Goal: Find contact information: Find contact information

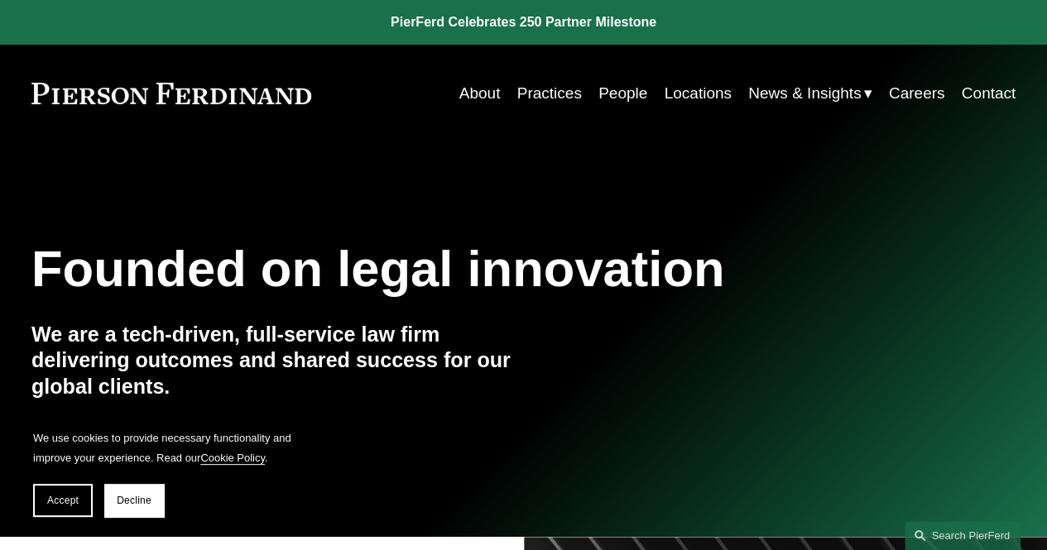
drag, startPoint x: 918, startPoint y: 214, endPoint x: 861, endPoint y: 208, distance: 57.4
click at [918, 214] on div "Founded on legal innovation We are a tech-driven, full-service law firm deliver…" at bounding box center [523, 340] width 1047 height 395
click at [622, 94] on link "People" at bounding box center [622, 93] width 49 height 31
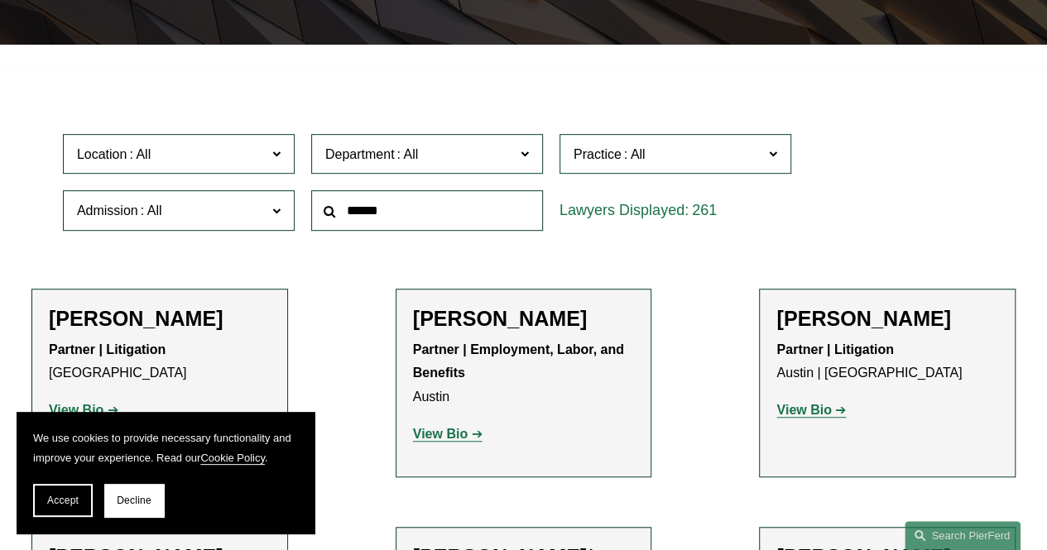
scroll to position [414, 0]
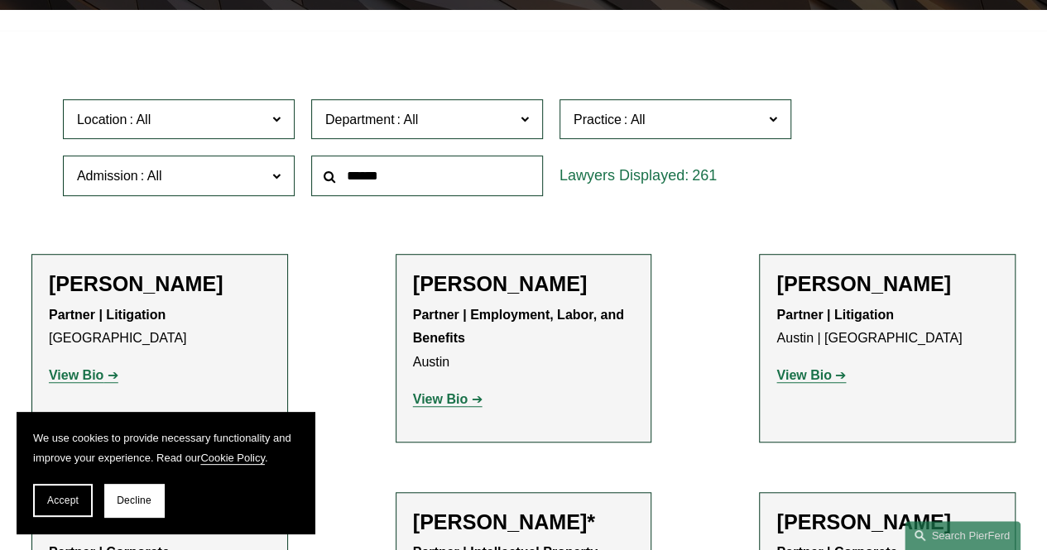
click at [401, 184] on input "text" at bounding box center [427, 176] width 232 height 41
click at [75, 492] on button "Accept" at bounding box center [63, 500] width 60 height 33
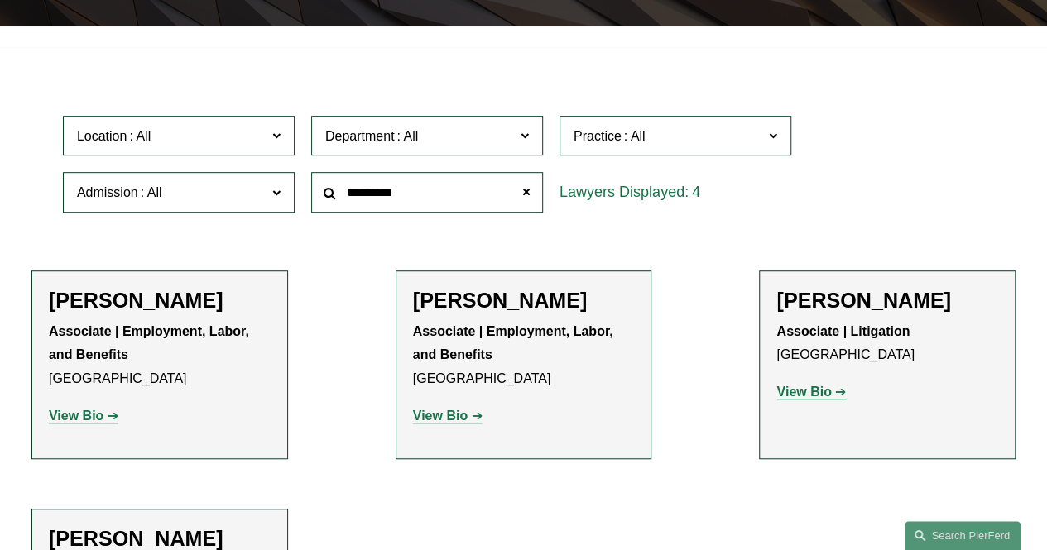
scroll to position [331, 0]
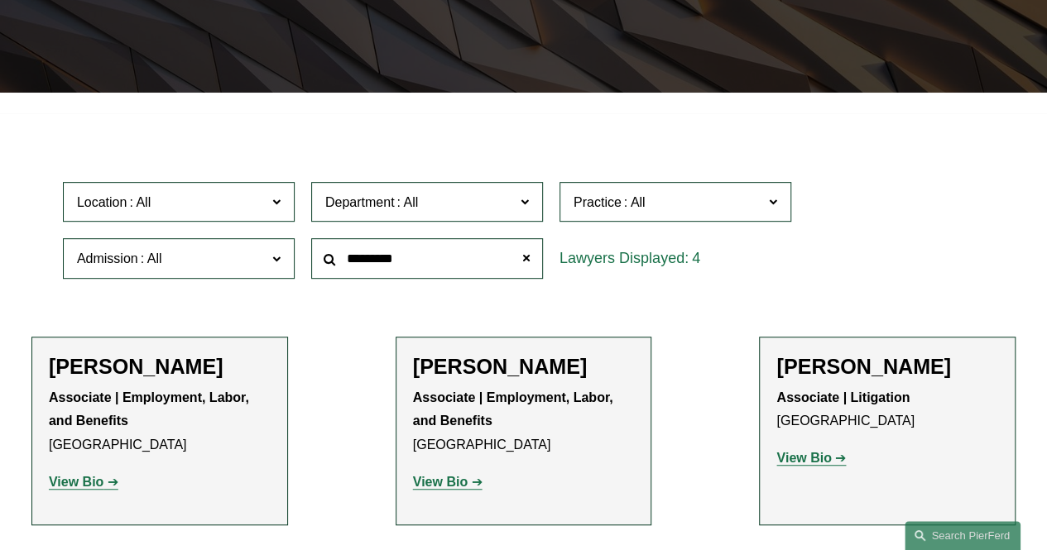
click at [409, 257] on input "*********" at bounding box center [427, 258] width 232 height 41
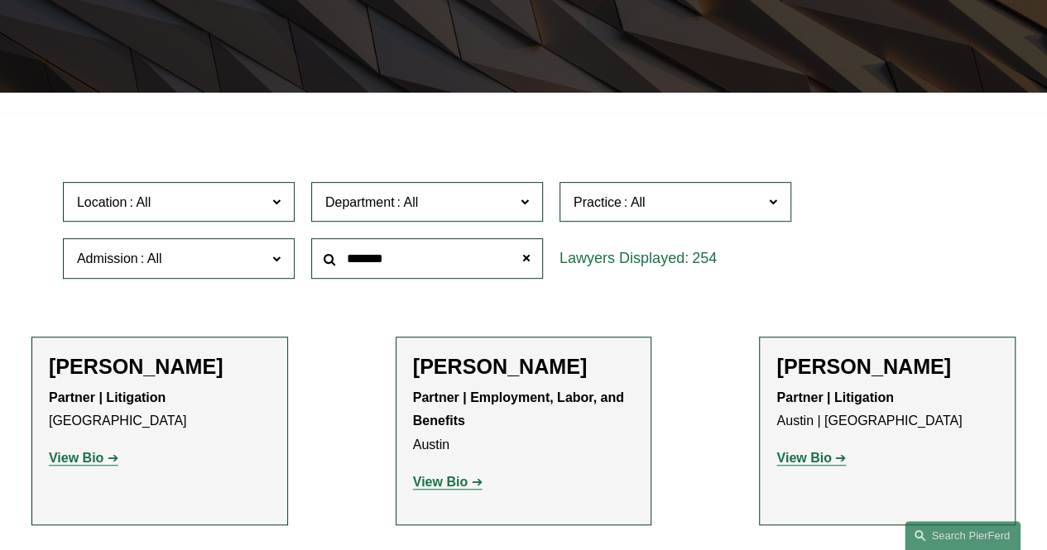
click at [884, 204] on div "Location All Atlanta Austin Boston Charlotte Chicago Cincinnati Cleveland Colum…" at bounding box center [524, 230] width 938 height 113
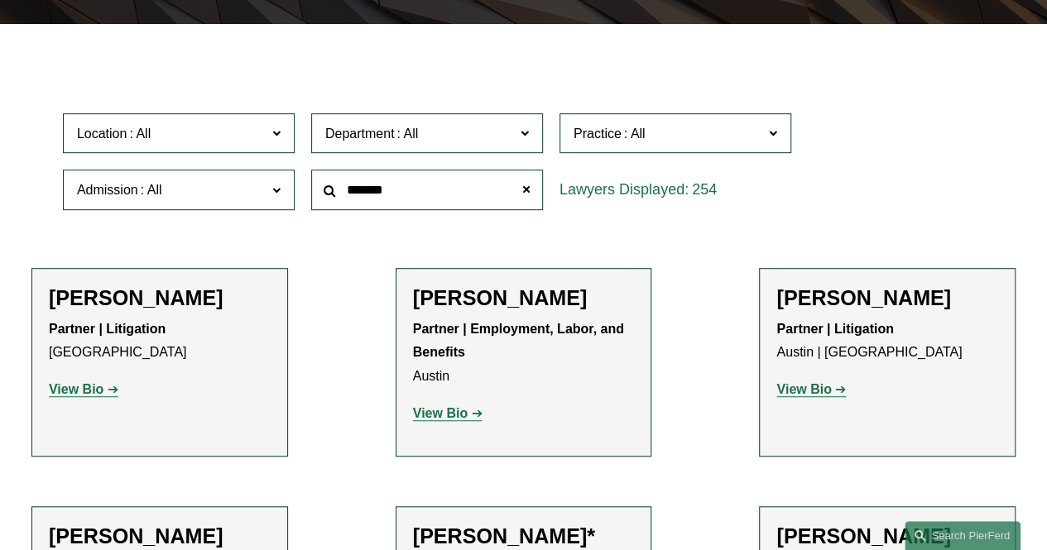
scroll to position [497, 0]
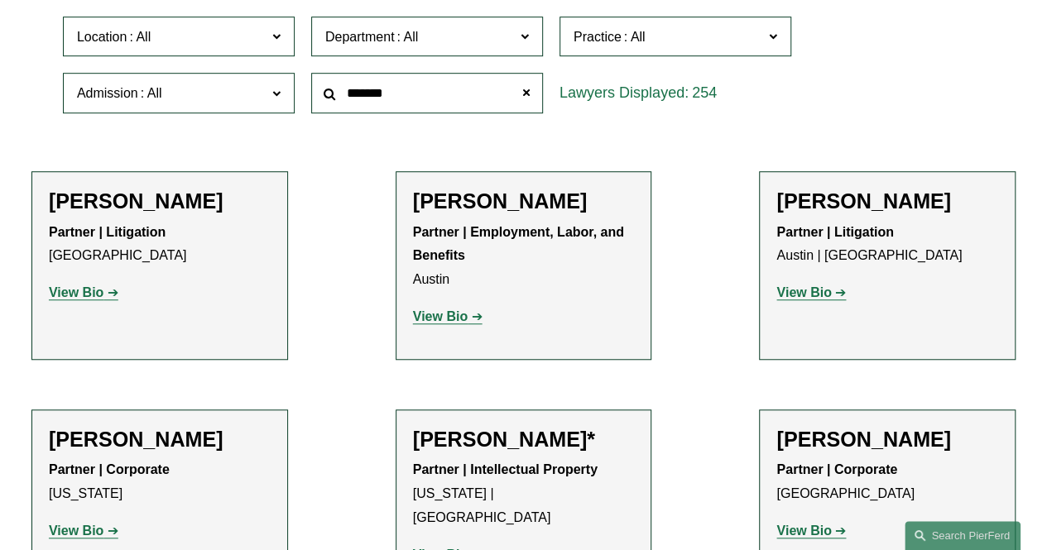
click at [442, 89] on input "*******" at bounding box center [427, 93] width 232 height 41
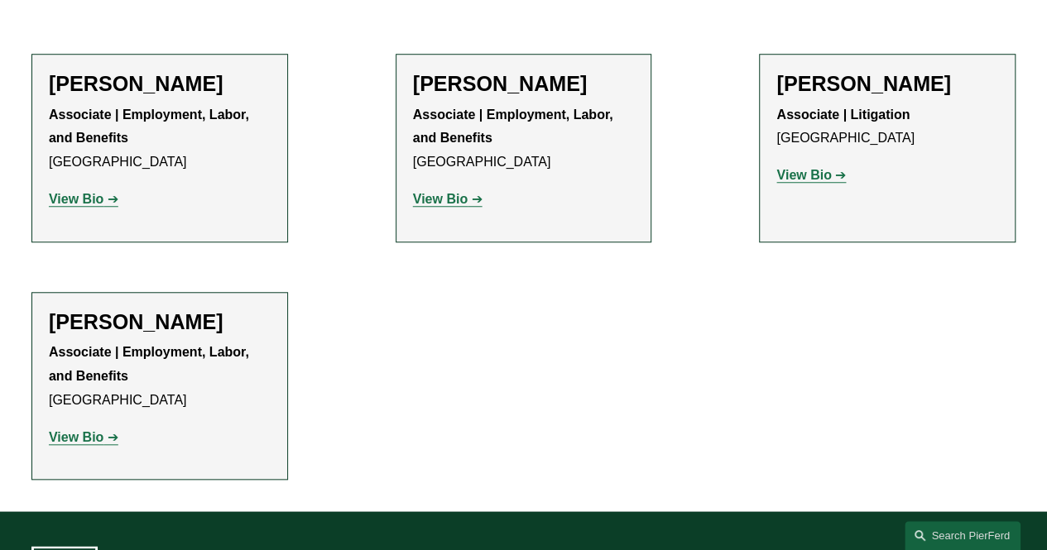
scroll to position [414, 0]
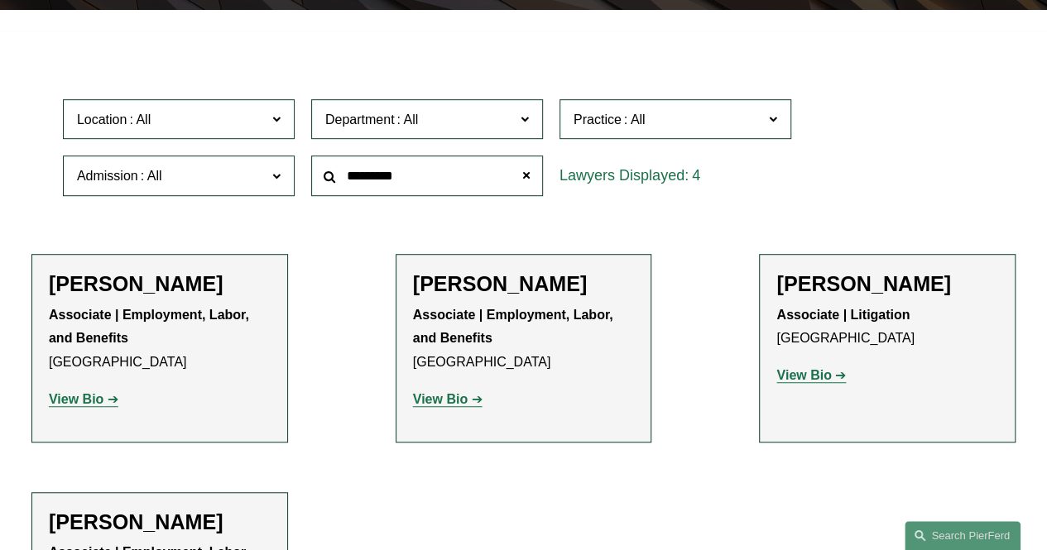
click at [425, 181] on input "*********" at bounding box center [427, 176] width 232 height 41
type input "*******"
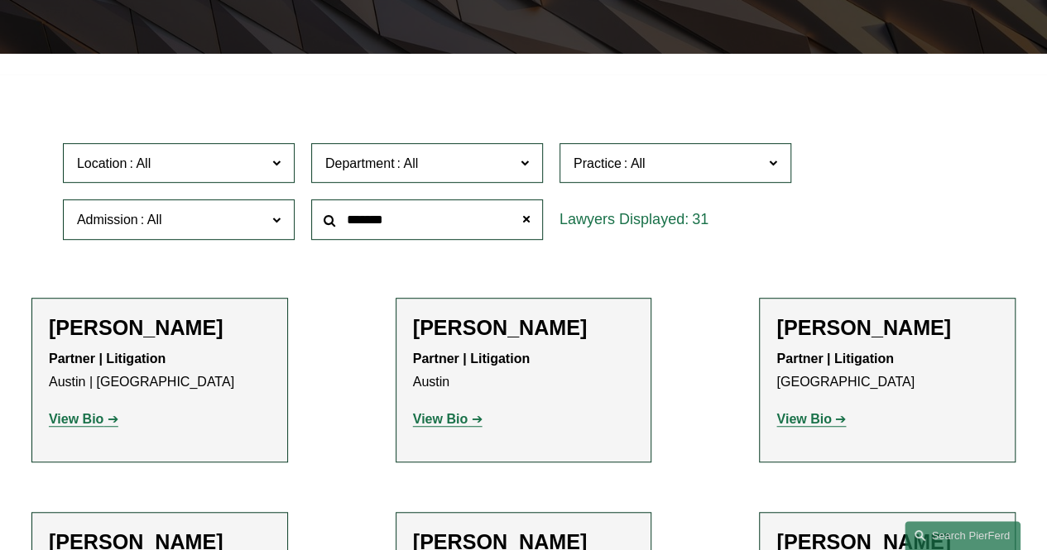
scroll to position [166, 0]
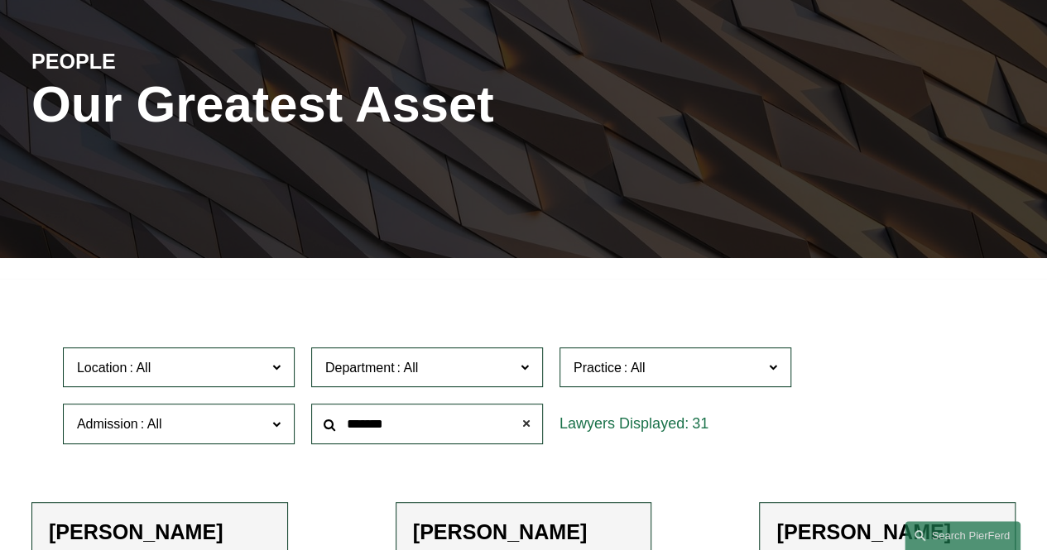
click at [529, 425] on span at bounding box center [526, 424] width 33 height 33
click at [439, 420] on input "text" at bounding box center [427, 424] width 232 height 41
type input "********"
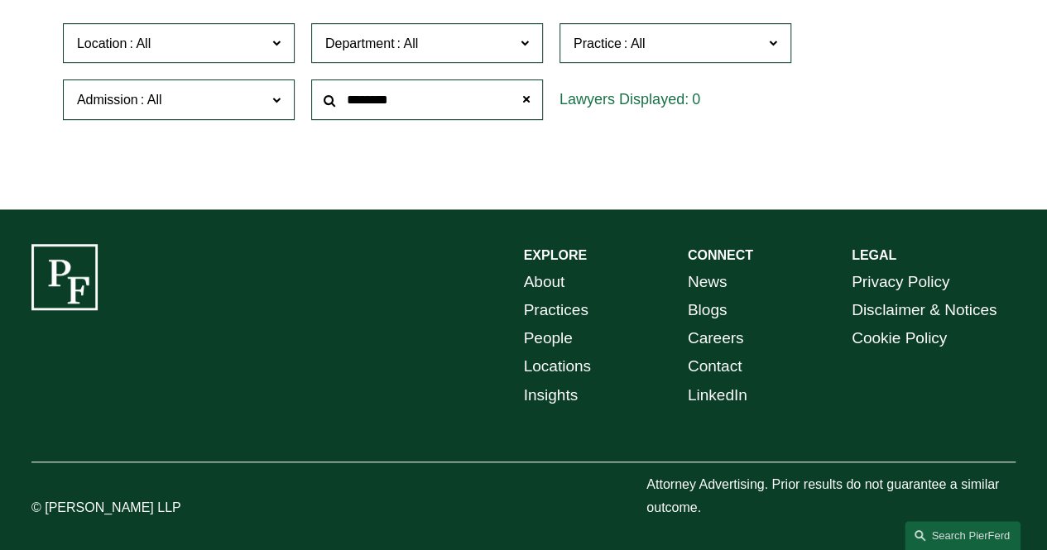
scroll to position [497, 0]
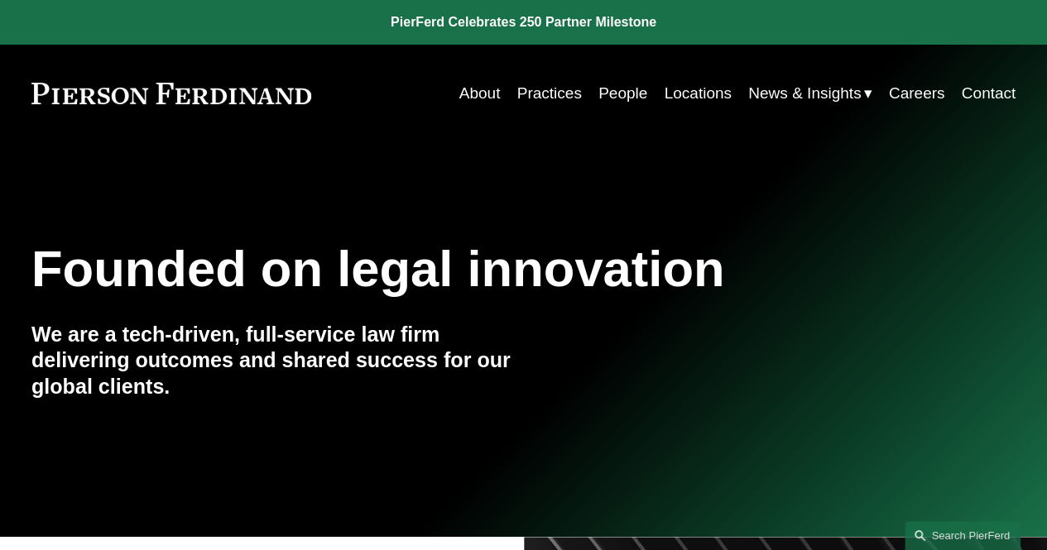
click at [630, 92] on link "People" at bounding box center [622, 93] width 49 height 31
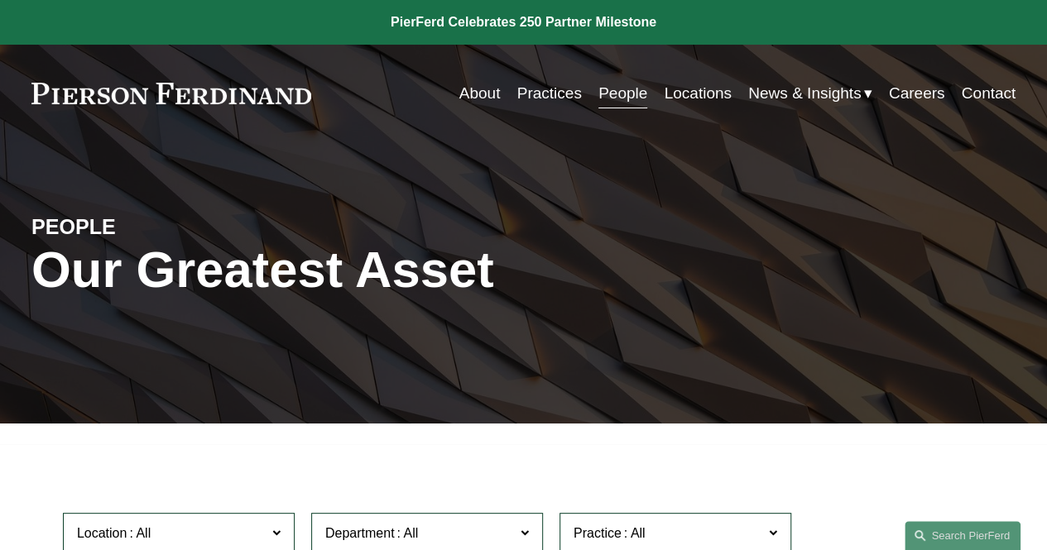
click at [992, 99] on link "Contact" at bounding box center [989, 93] width 55 height 31
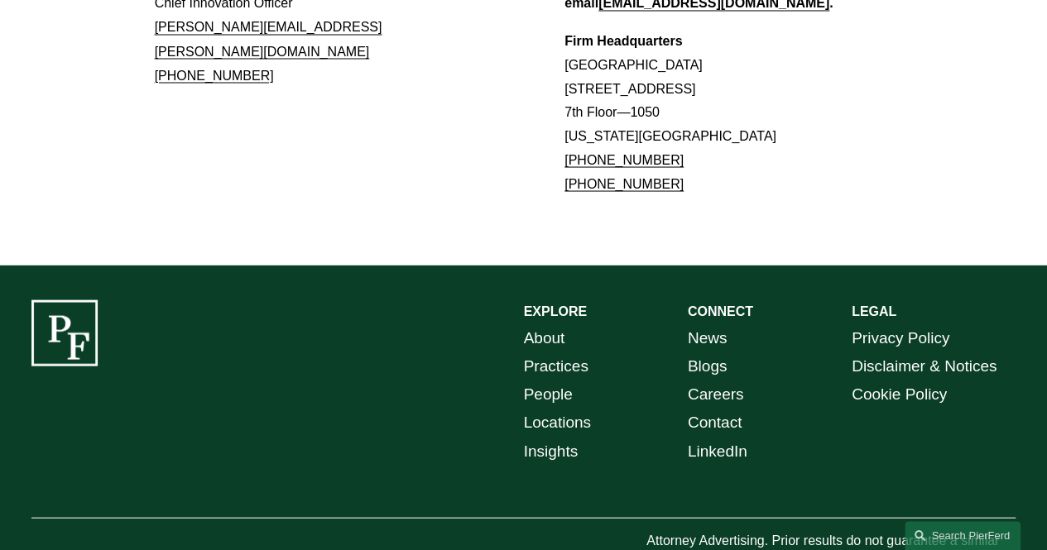
scroll to position [1526, 0]
click at [528, 408] on link "Locations" at bounding box center [557, 422] width 67 height 28
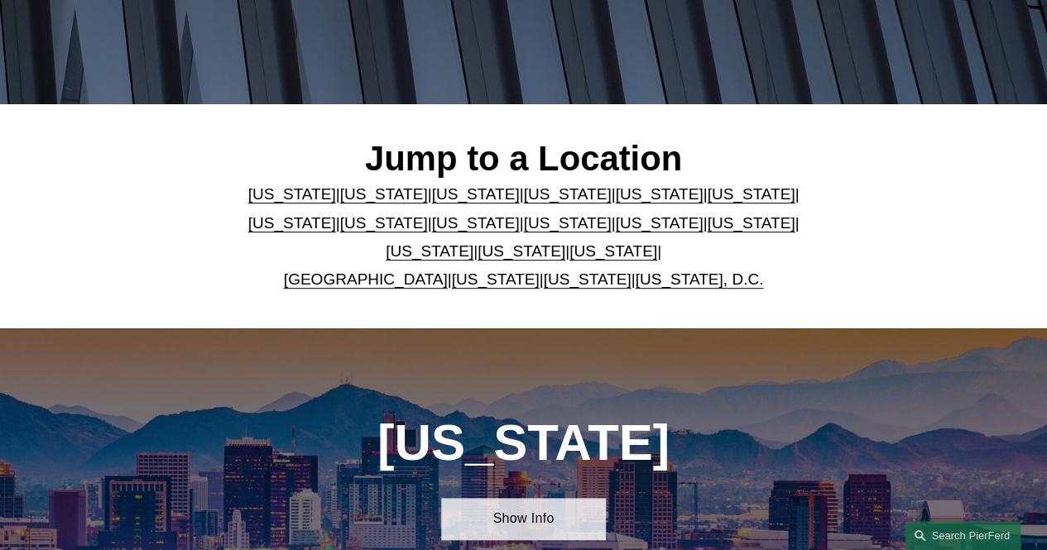
scroll to position [248, 0]
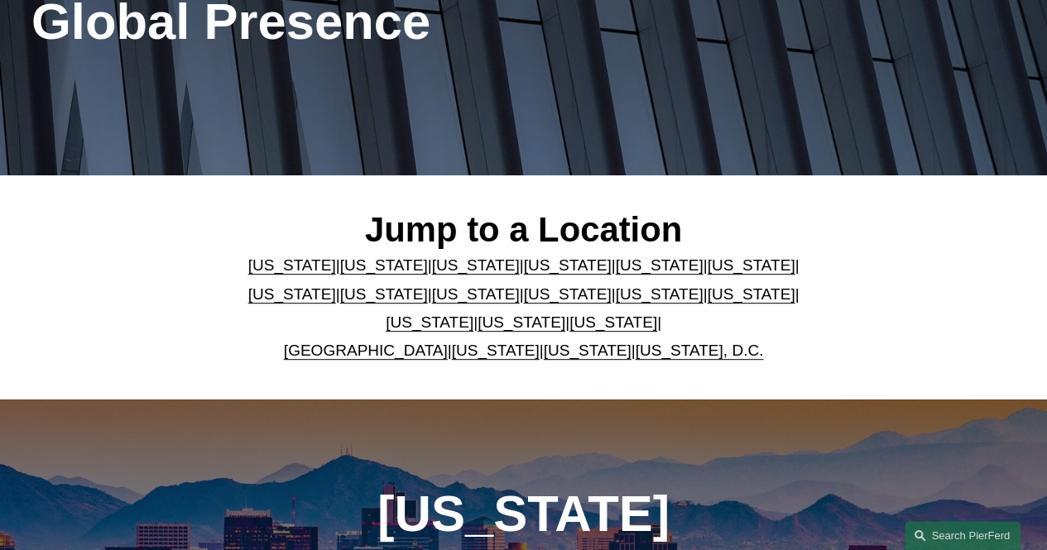
click at [343, 272] on link "[US_STATE]" at bounding box center [384, 265] width 88 height 17
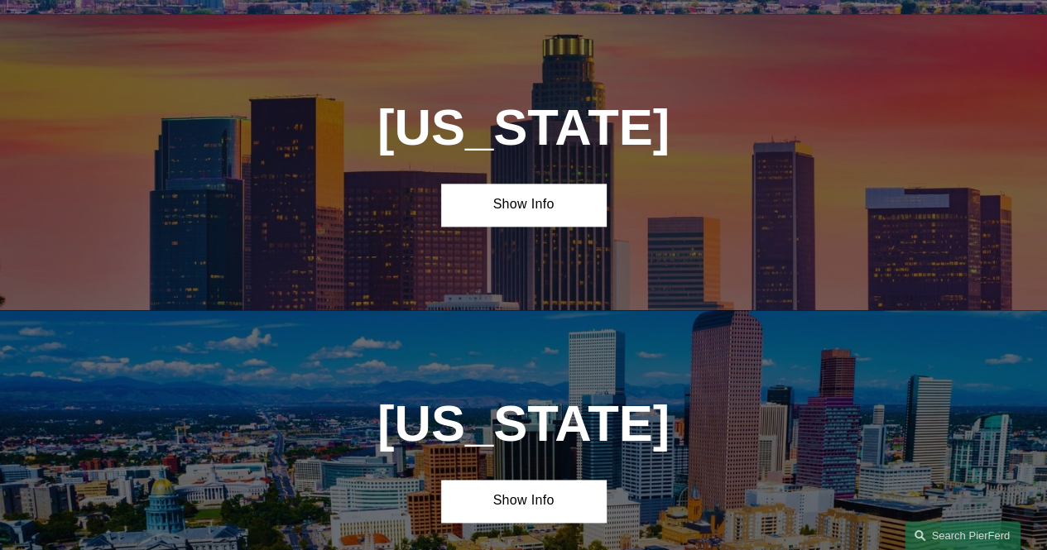
scroll to position [953, 0]
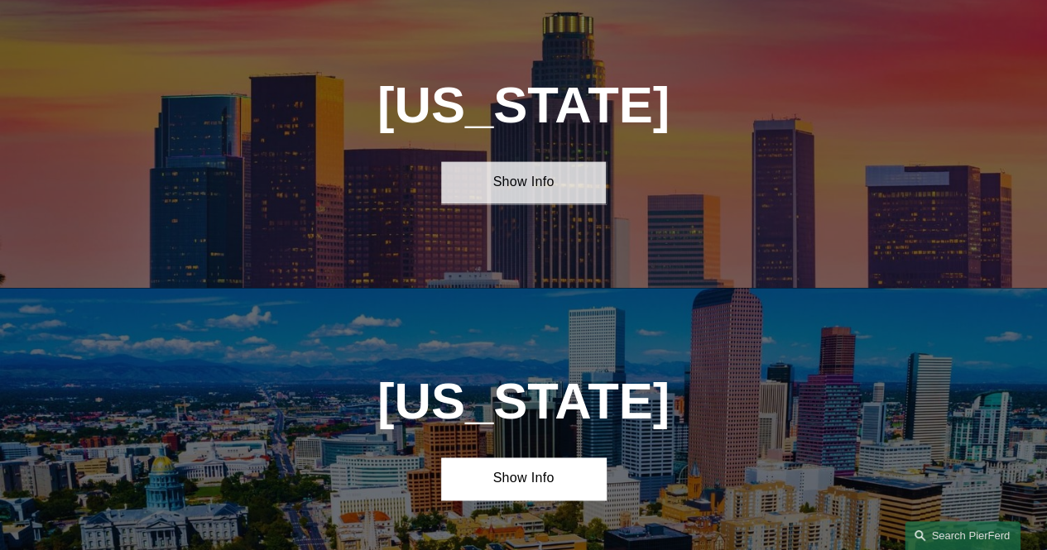
click at [497, 176] on link "Show Info" at bounding box center [523, 182] width 164 height 42
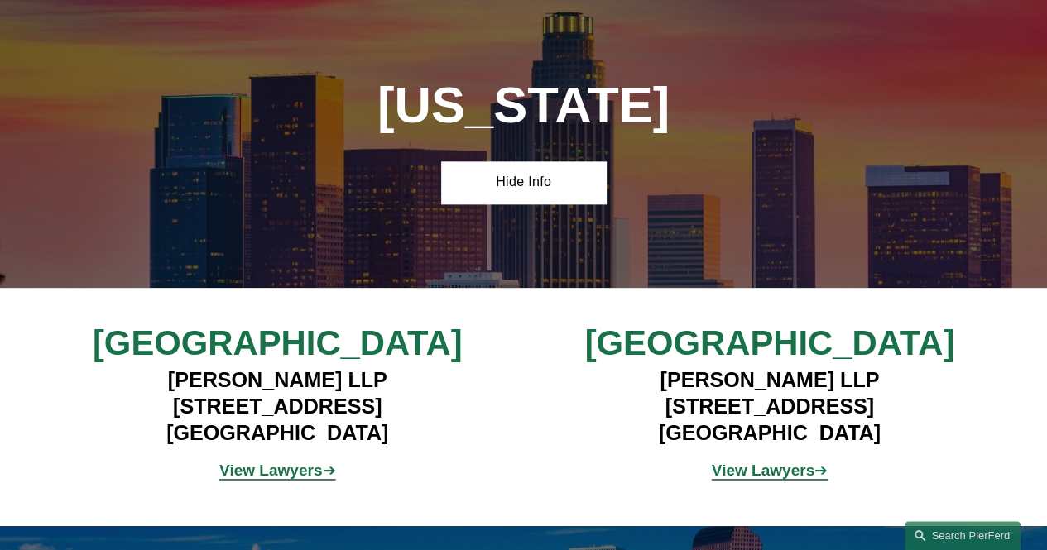
click at [849, 415] on h4 "Pierson Ferdinand LLP 2100 Geng Road, Suite 210 Palo Alto, CA 94303" at bounding box center [769, 406] width 410 height 79
click at [807, 479] on strong "View Lawyers" at bounding box center [763, 470] width 103 height 17
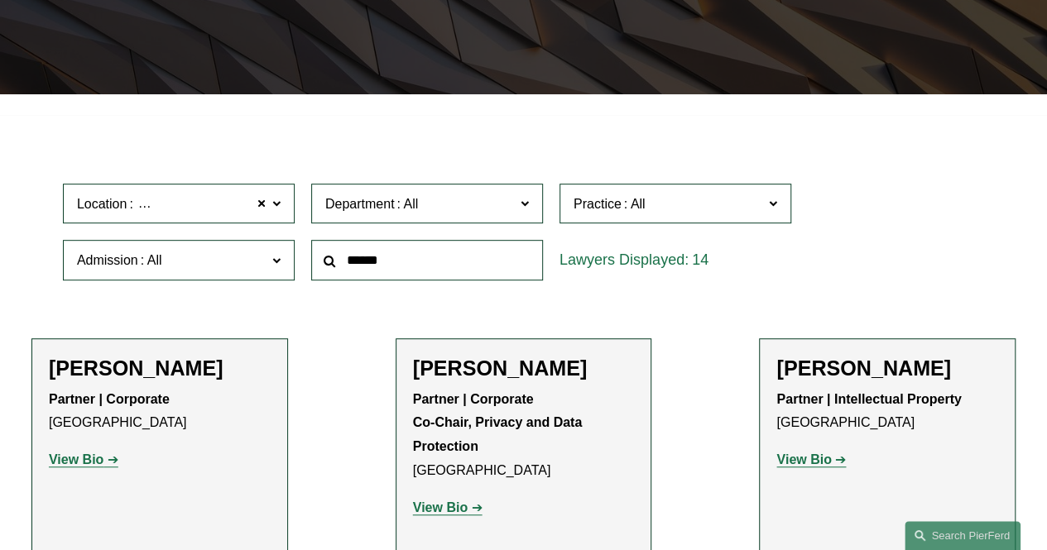
scroll to position [414, 0]
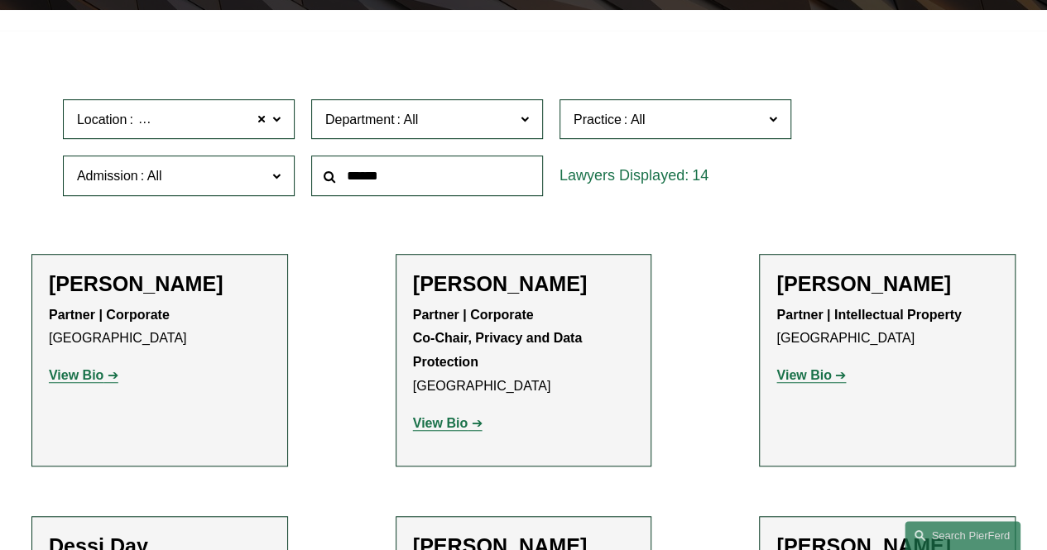
click at [653, 122] on span "Practice" at bounding box center [669, 119] width 190 height 22
click at [776, 127] on span at bounding box center [773, 119] width 8 height 22
click at [267, 122] on span at bounding box center [262, 119] width 10 height 22
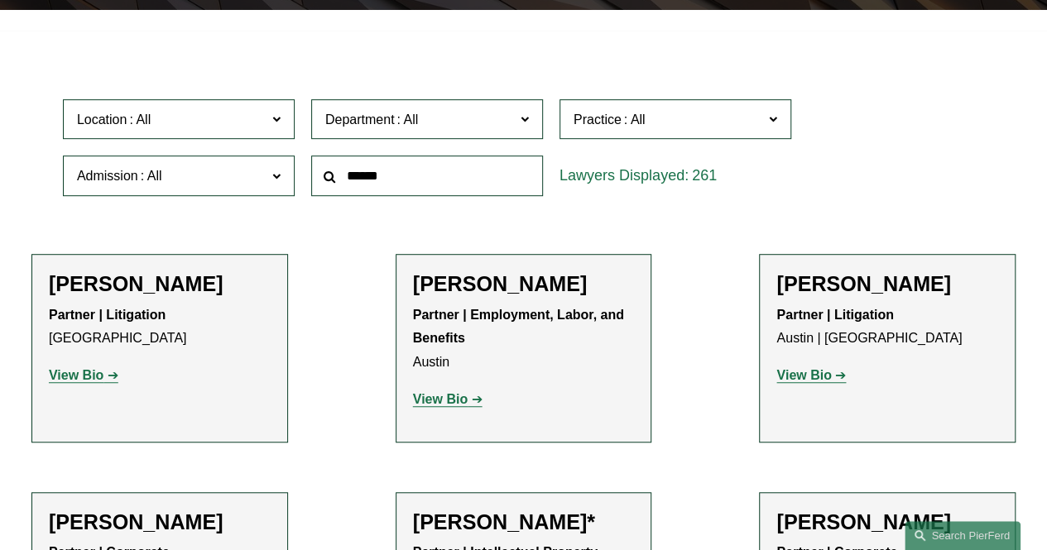
click at [268, 124] on label "Location" at bounding box center [179, 119] width 232 height 41
click at [0, 0] on link "Los Angeles" at bounding box center [0, 0] width 0 height 0
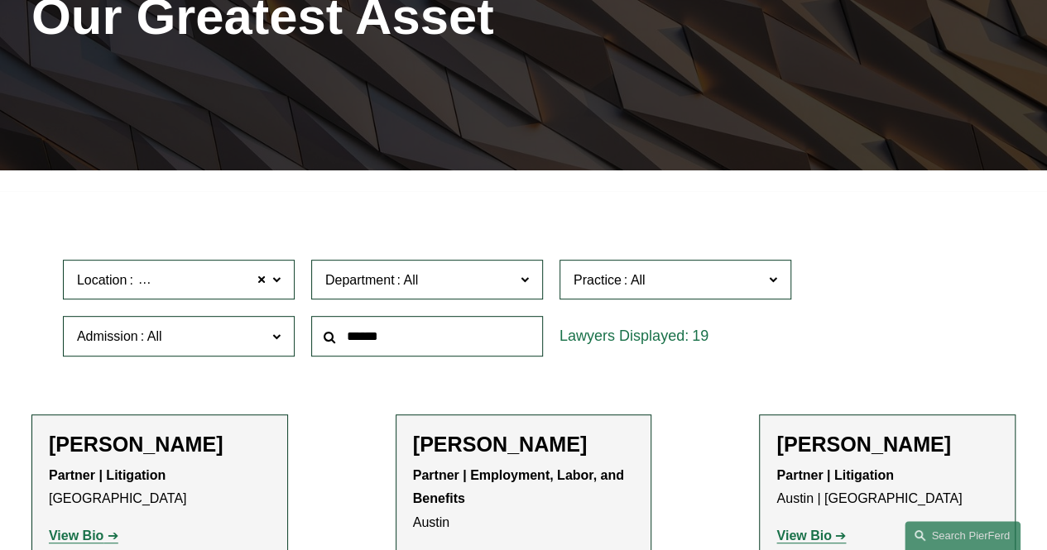
scroll to position [252, 0]
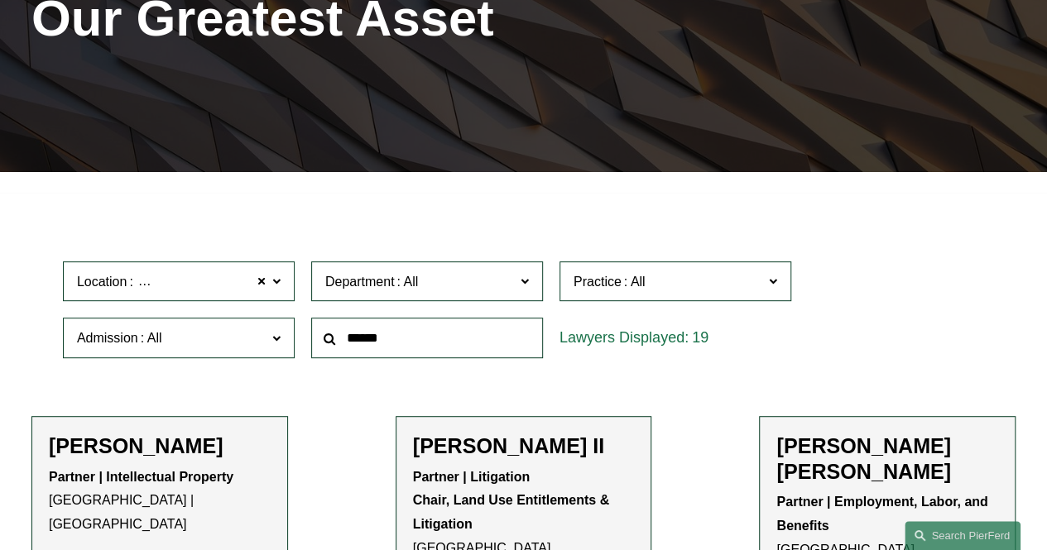
click at [976, 335] on div "Location Los Angeles Los Angeles All Atlanta Austin Boston Charlotte Chicago Ci…" at bounding box center [524, 309] width 938 height 113
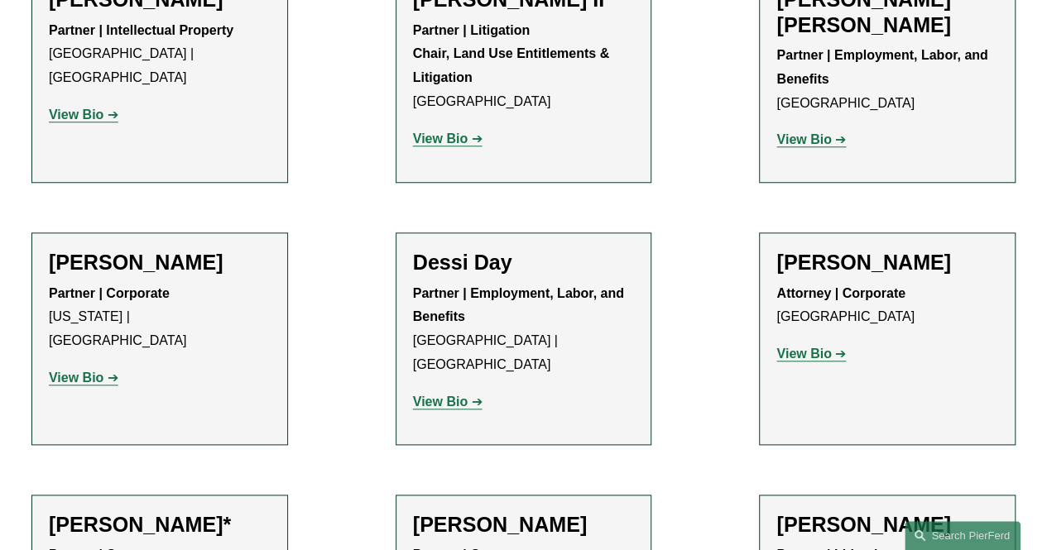
scroll to position [831, 0]
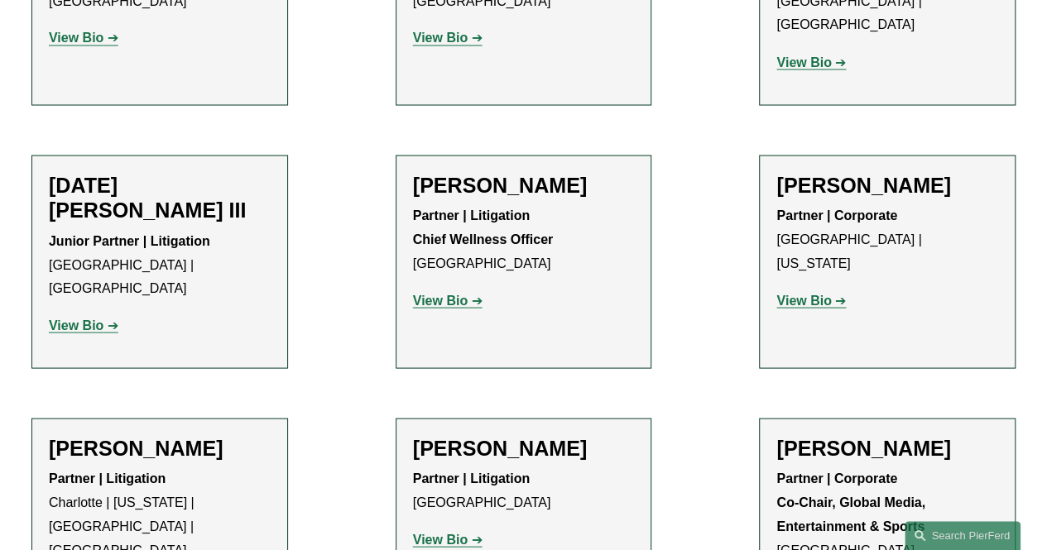
scroll to position [1659, 0]
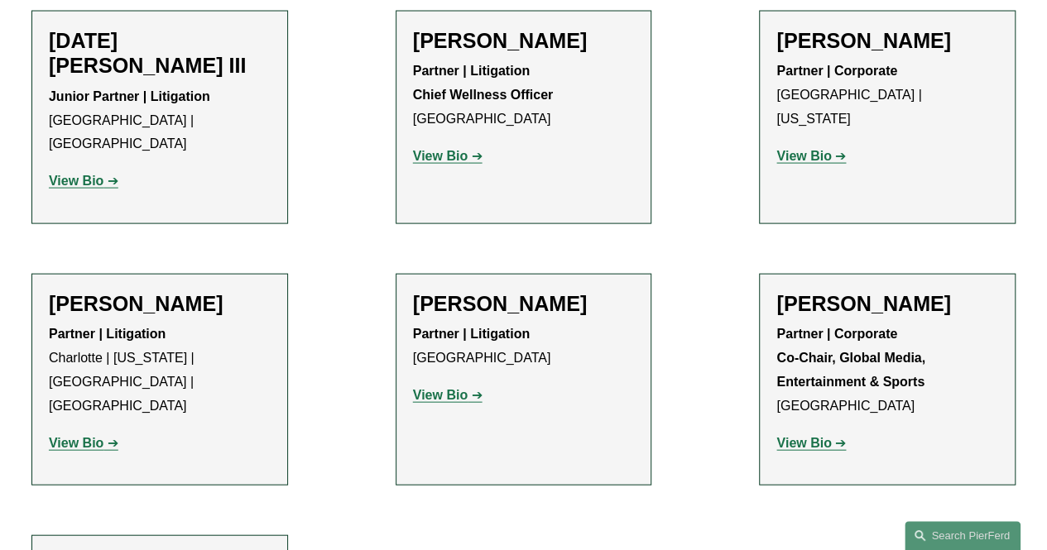
click at [485, 327] on strong "Partner | Litigation" at bounding box center [471, 334] width 117 height 14
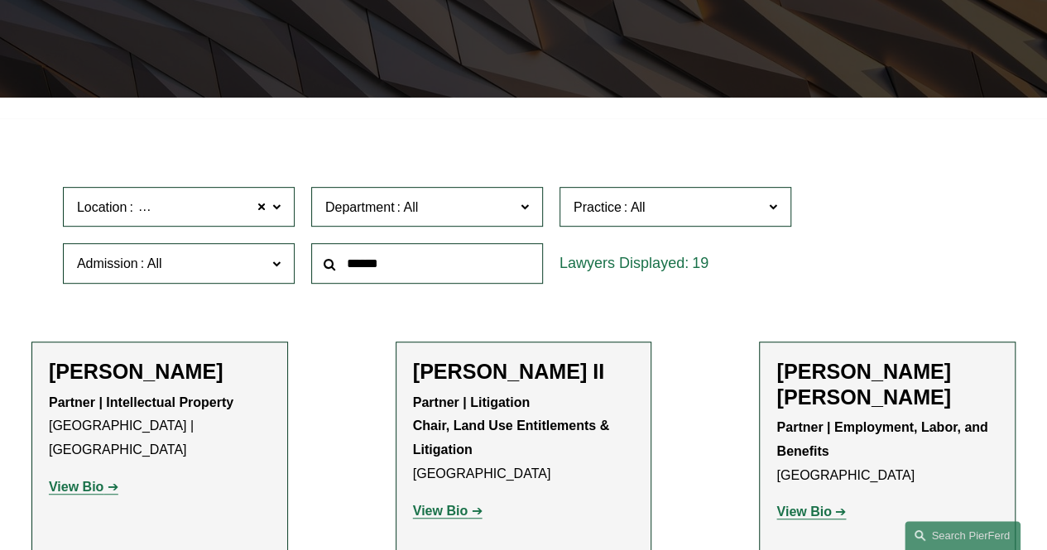
scroll to position [497, 0]
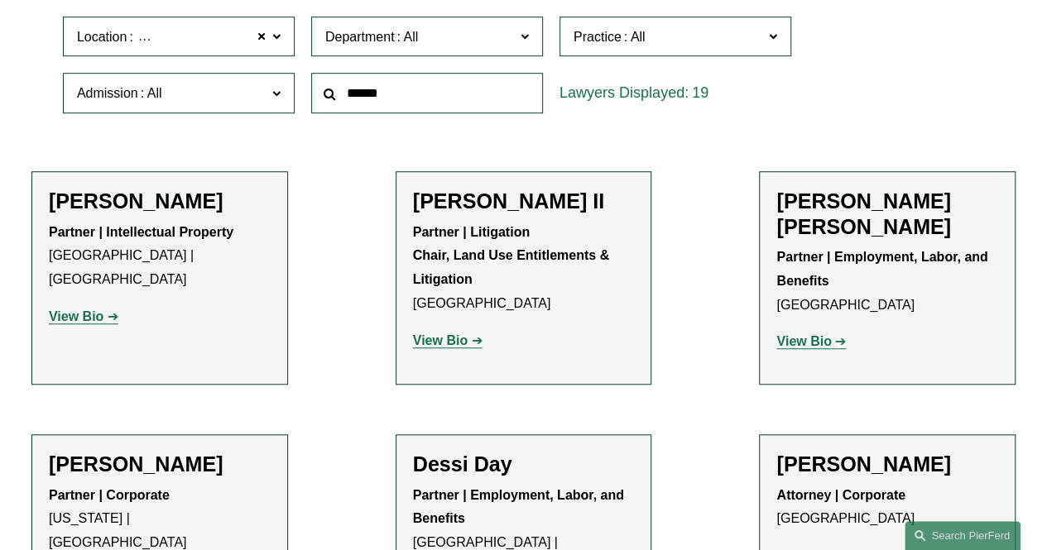
click at [397, 98] on input "text" at bounding box center [427, 93] width 232 height 41
type input "*"
type input "********"
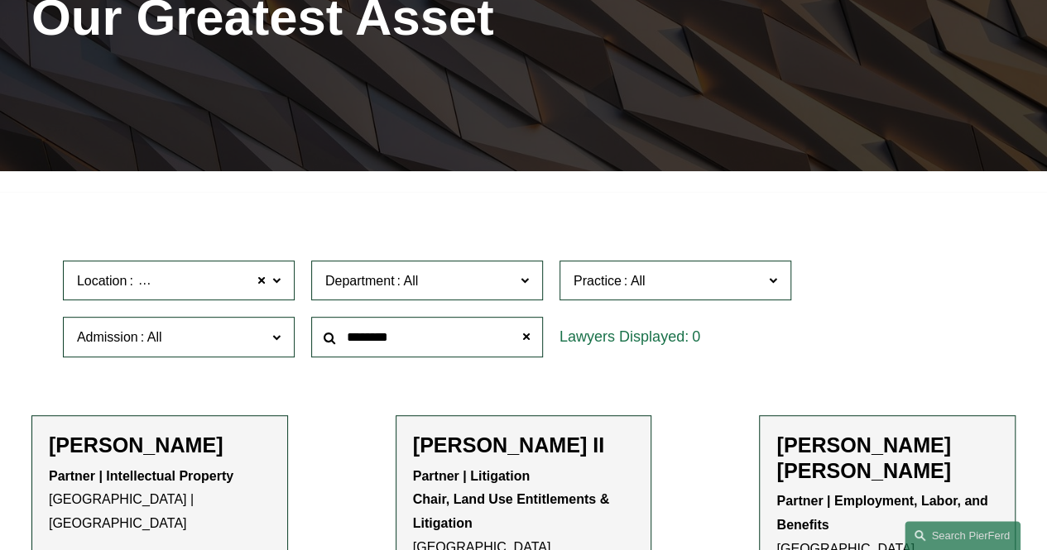
scroll to position [252, 0]
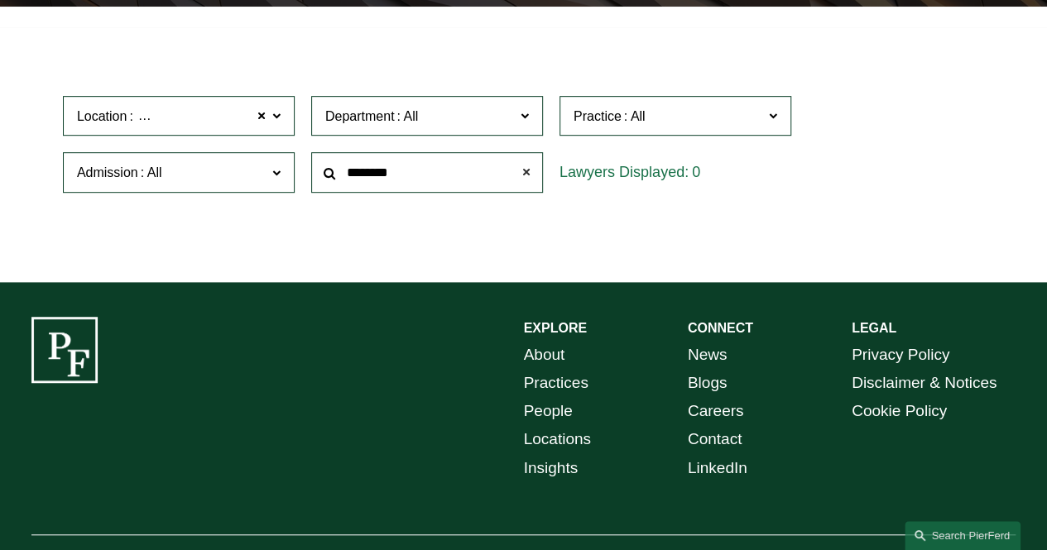
click at [526, 173] on span at bounding box center [526, 172] width 33 height 33
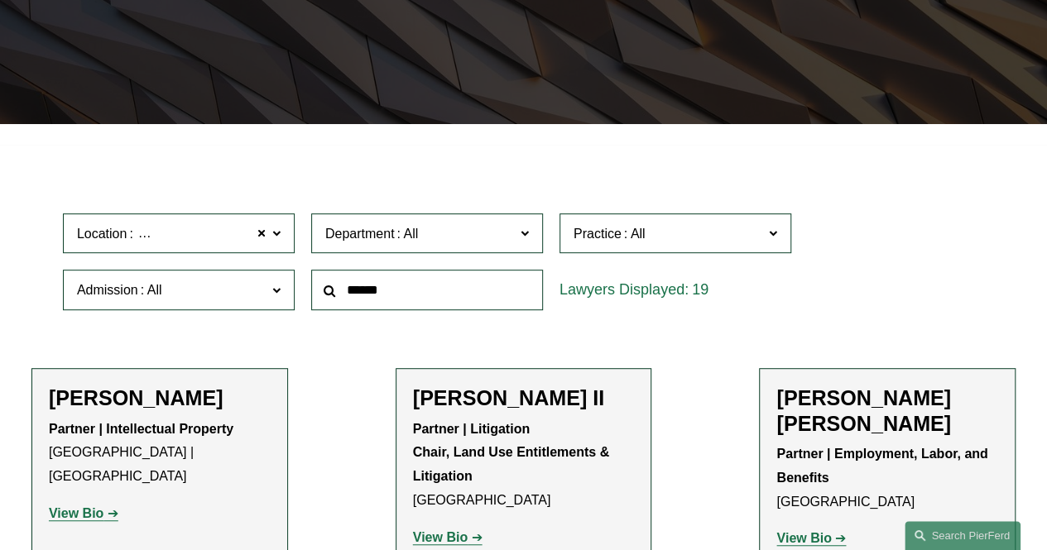
scroll to position [334, 0]
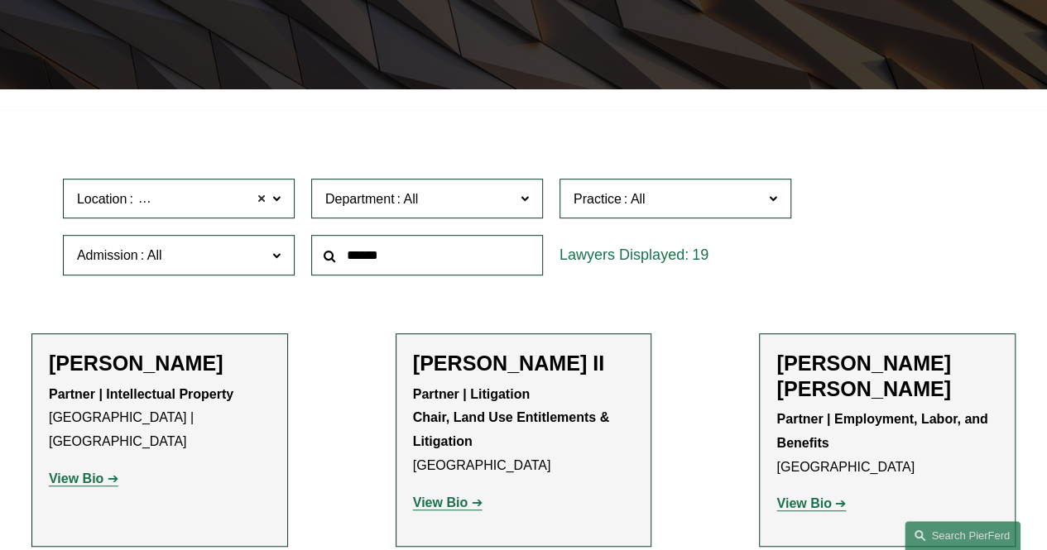
click at [257, 195] on span at bounding box center [262, 199] width 10 height 22
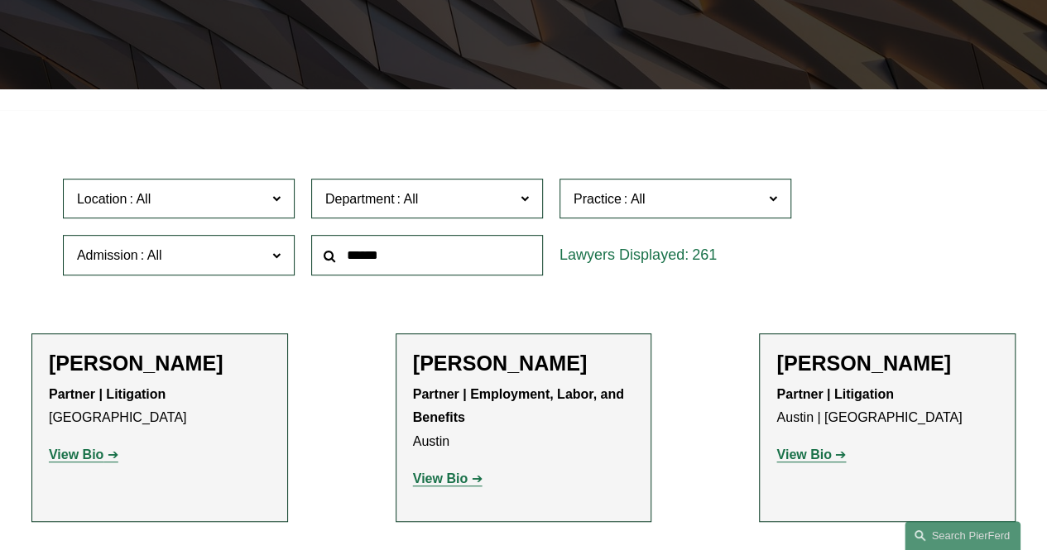
click at [416, 256] on input "text" at bounding box center [427, 255] width 232 height 41
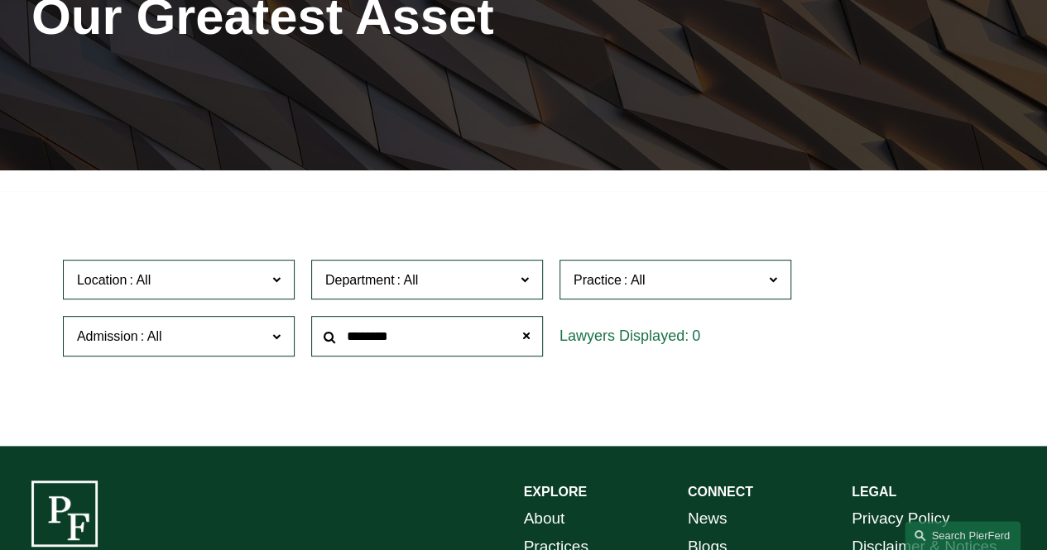
scroll to position [252, 0]
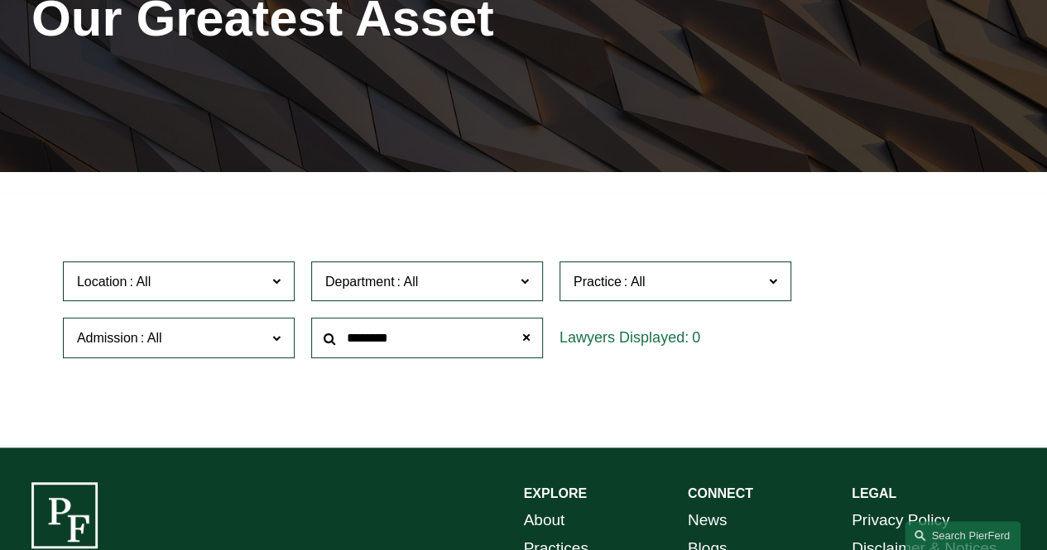
click at [441, 340] on input "********" at bounding box center [427, 338] width 232 height 41
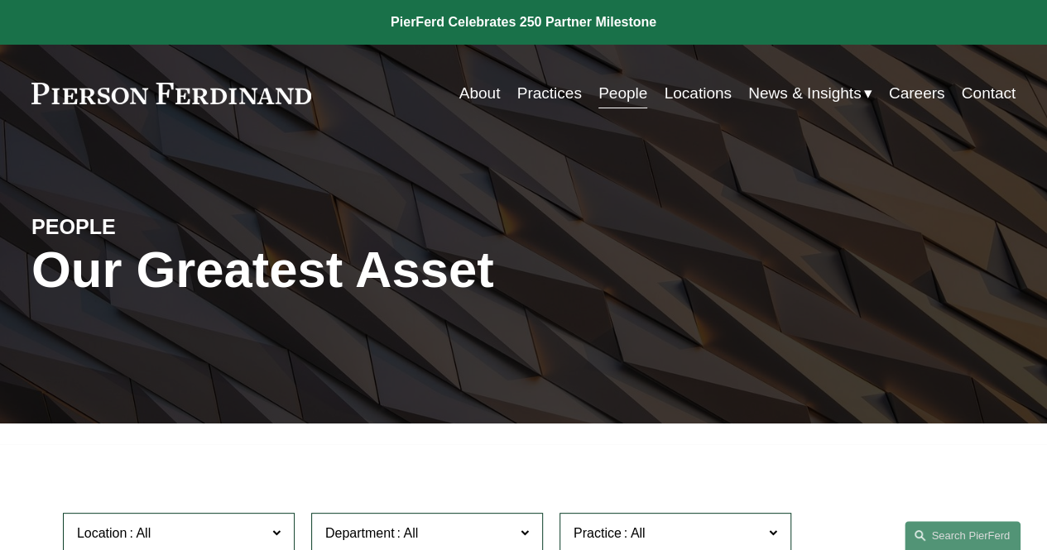
scroll to position [331, 0]
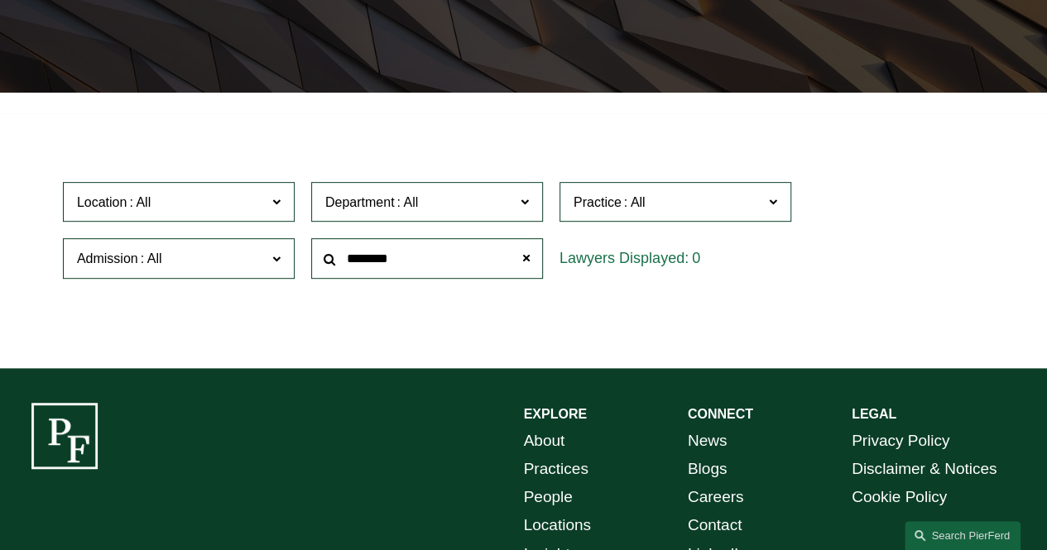
type input "********"
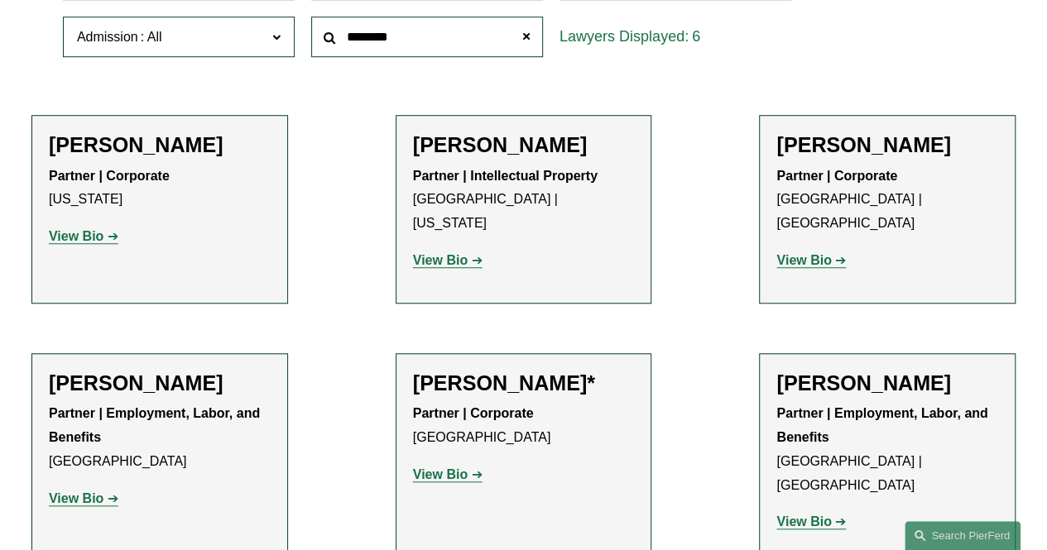
scroll to position [579, 0]
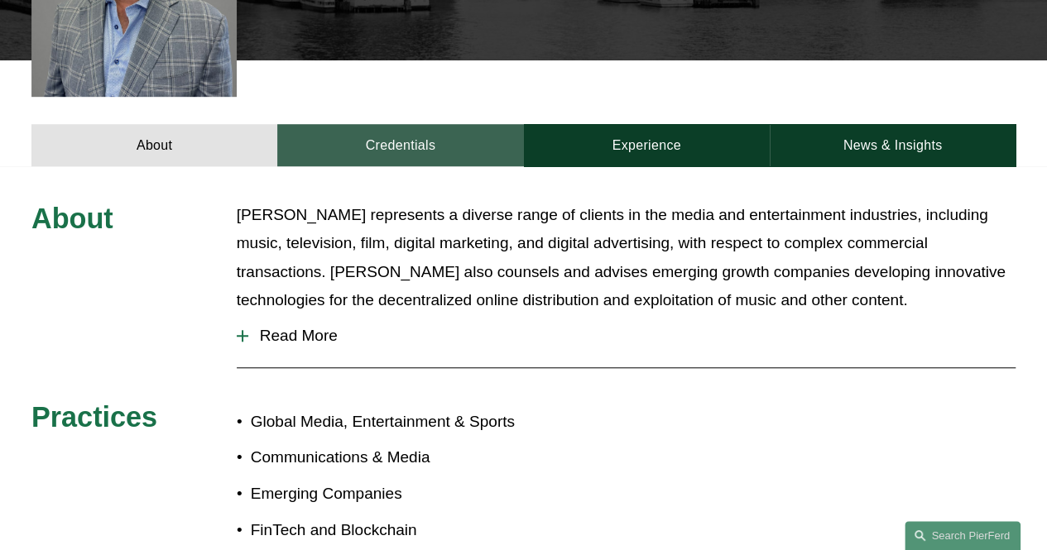
scroll to position [579, 0]
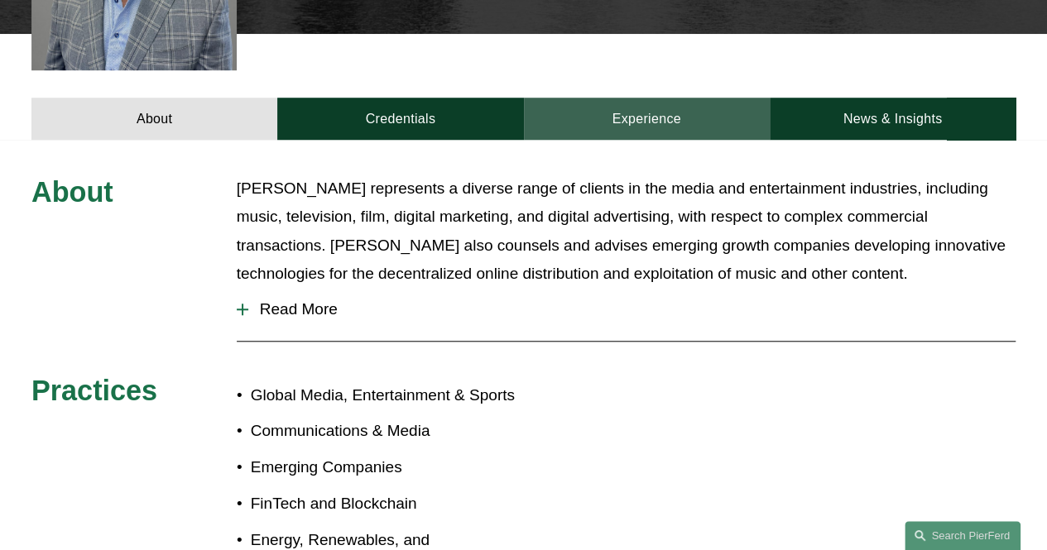
click at [633, 108] on link "Experience" at bounding box center [647, 119] width 246 height 42
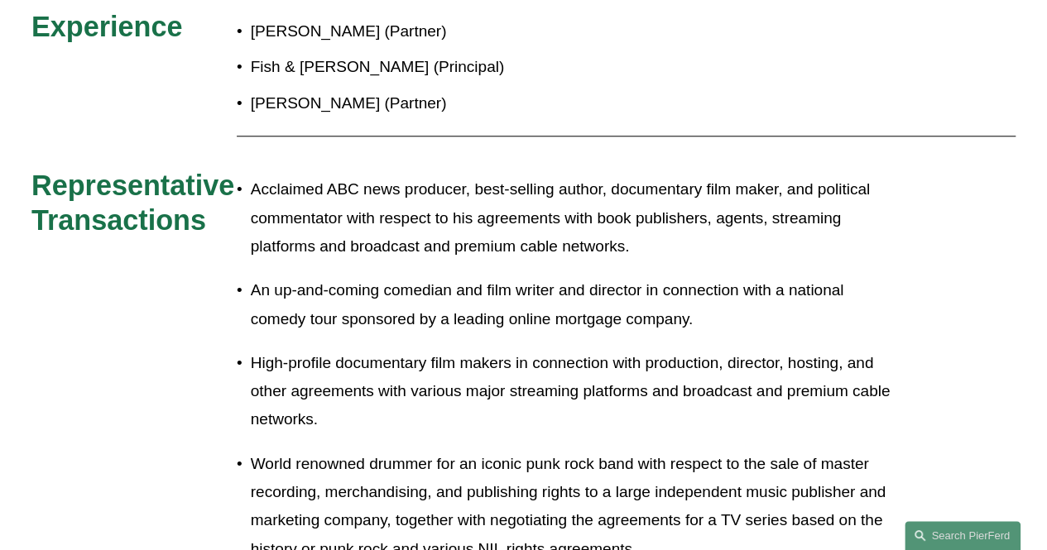
scroll to position [910, 0]
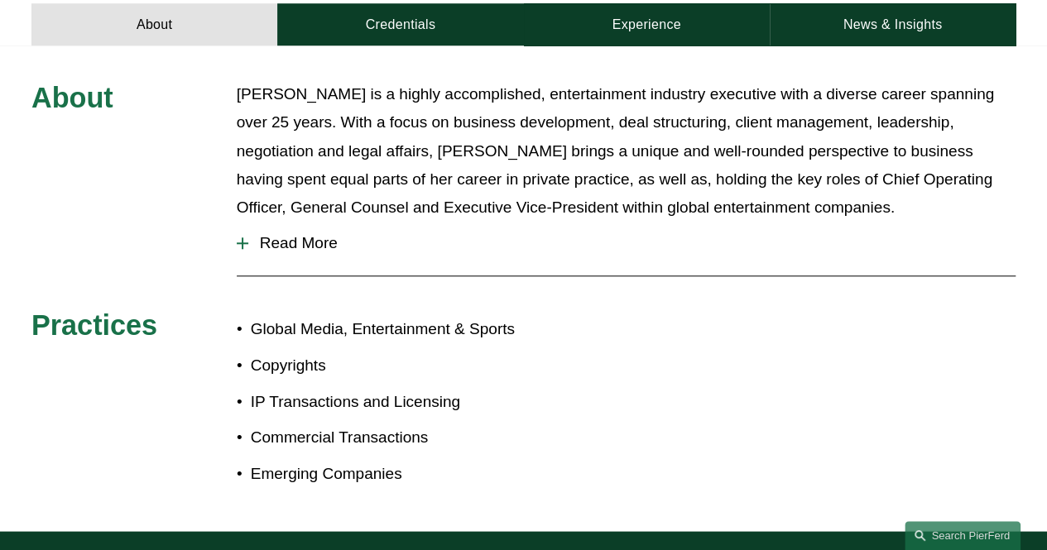
scroll to position [662, 0]
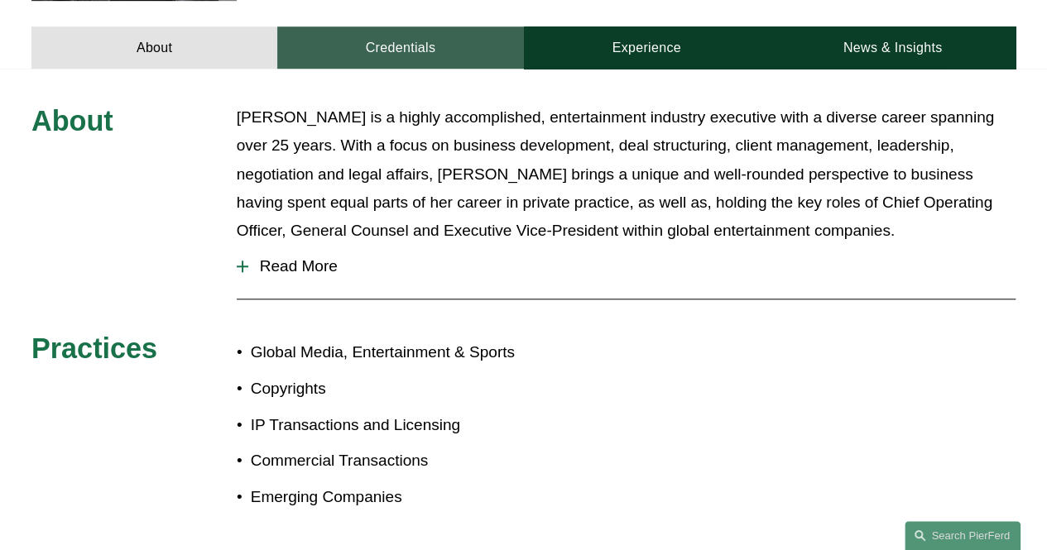
click at [463, 26] on link "Credentials" at bounding box center [400, 47] width 246 height 42
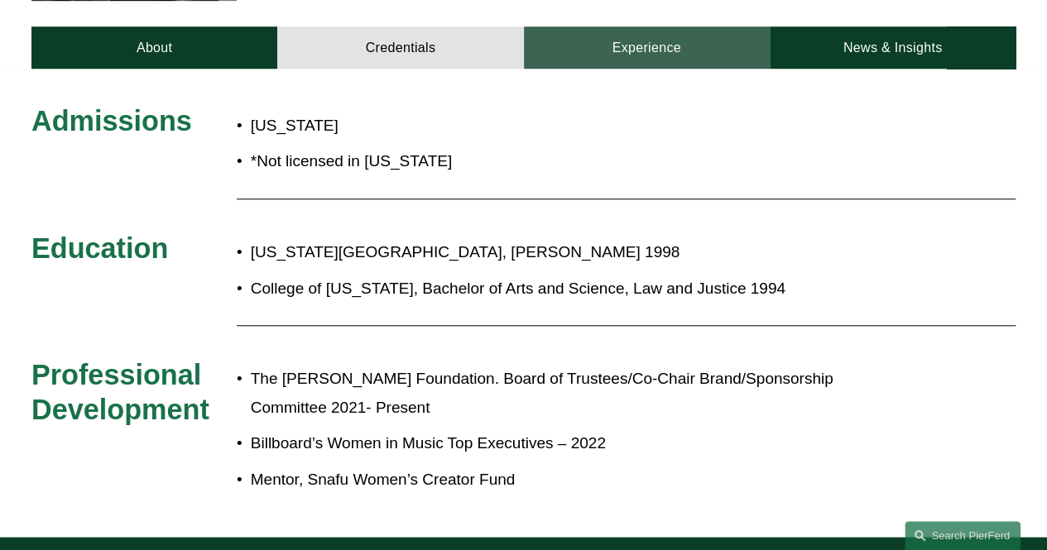
click at [588, 27] on link "Experience" at bounding box center [647, 47] width 246 height 42
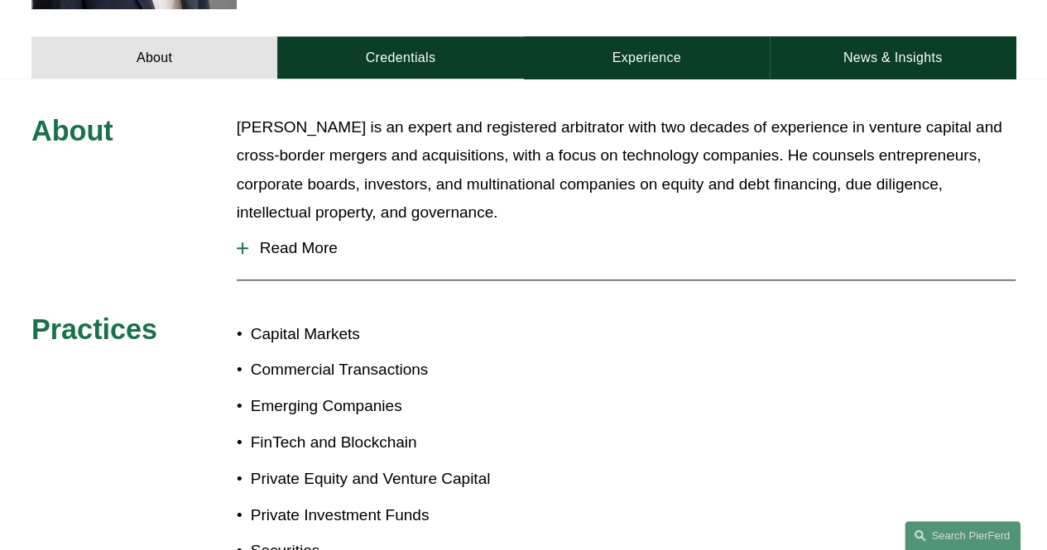
scroll to position [579, 0]
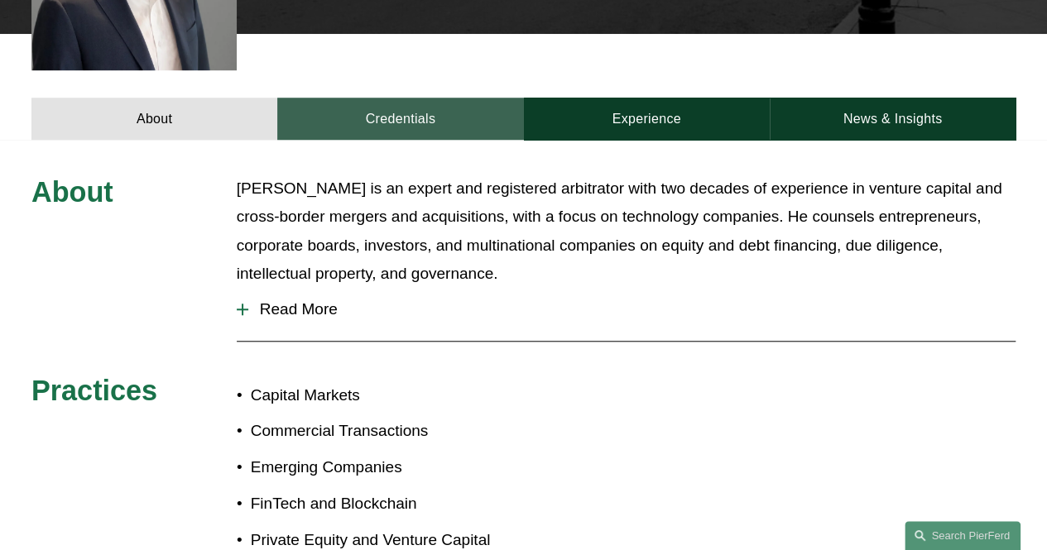
click at [417, 98] on link "Credentials" at bounding box center [400, 119] width 246 height 42
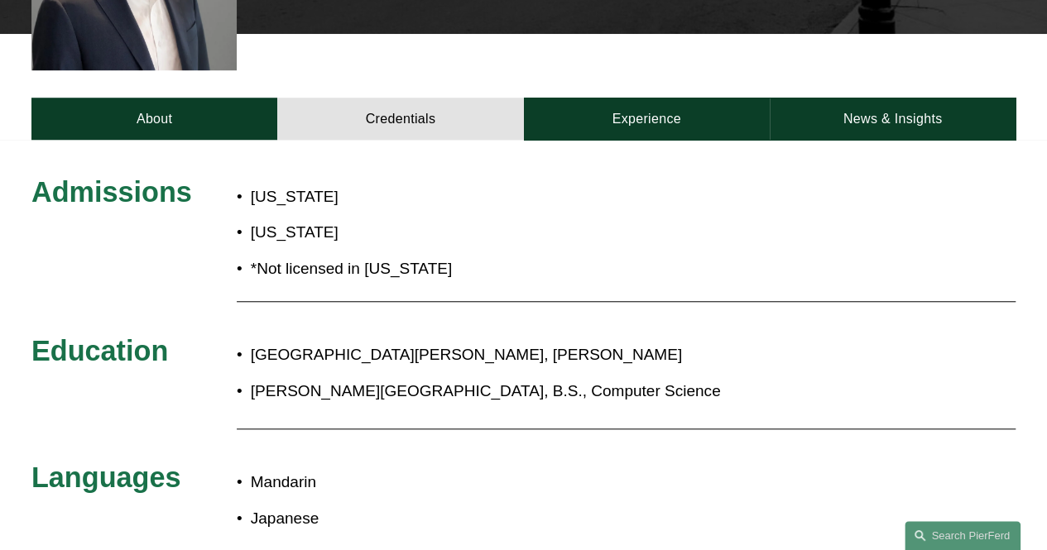
drag, startPoint x: 760, startPoint y: 252, endPoint x: 764, endPoint y: 238, distance: 14.7
click at [760, 252] on div "Admissions California District of Columbia *Not licensed in New Jersey Educatio…" at bounding box center [523, 457] width 1047 height 565
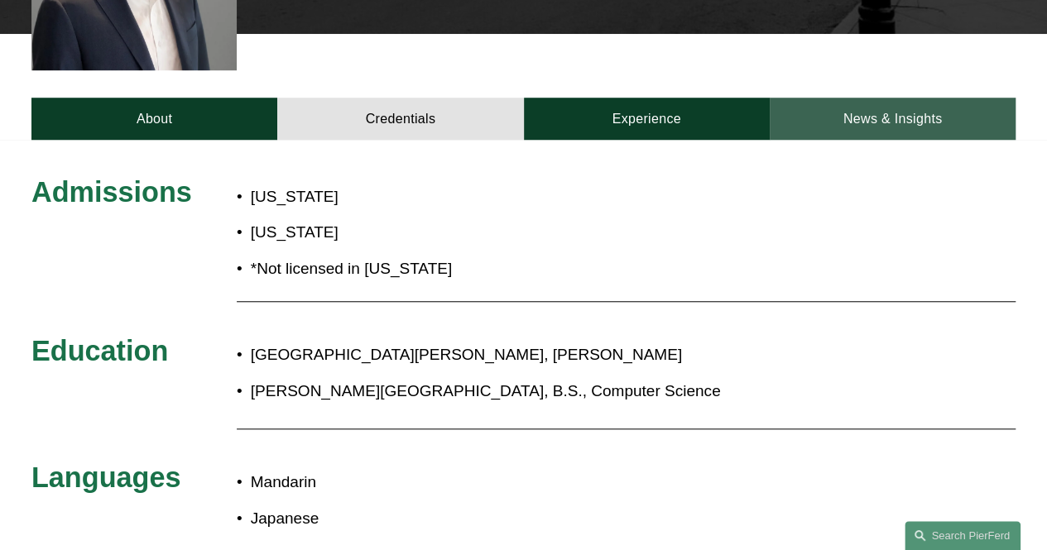
click at [892, 108] on link "News & Insights" at bounding box center [893, 119] width 246 height 42
